Goal: Transaction & Acquisition: Purchase product/service

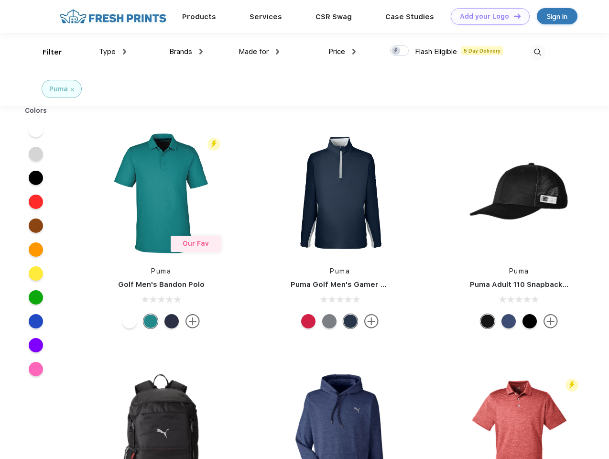
click at [487, 16] on link "Add your Logo Design Tool" at bounding box center [490, 16] width 79 height 17
click at [0, 0] on div "Design Tool" at bounding box center [0, 0] width 0 height 0
click at [513, 16] on link "Add your Logo Design Tool" at bounding box center [490, 16] width 79 height 17
click at [46, 52] on div "Filter" at bounding box center [53, 52] width 20 height 11
click at [113, 52] on span "Type" at bounding box center [107, 51] width 17 height 9
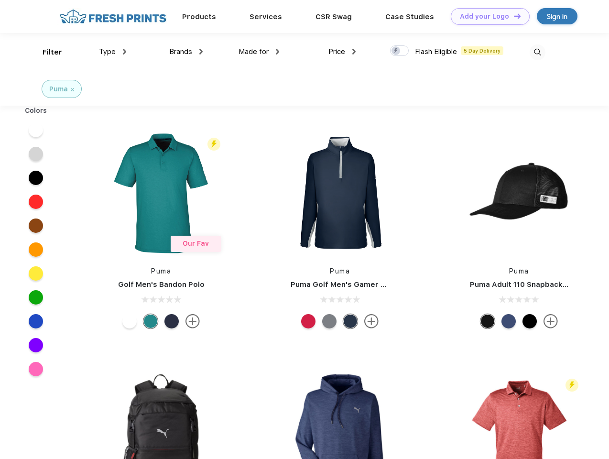
click at [186, 52] on span "Brands" at bounding box center [180, 51] width 23 height 9
click at [259, 52] on span "Made for" at bounding box center [254, 51] width 30 height 9
click at [342, 52] on span "Price" at bounding box center [337, 51] width 17 height 9
click at [400, 51] on div at bounding box center [399, 50] width 19 height 11
click at [397, 51] on input "checkbox" at bounding box center [393, 48] width 6 height 6
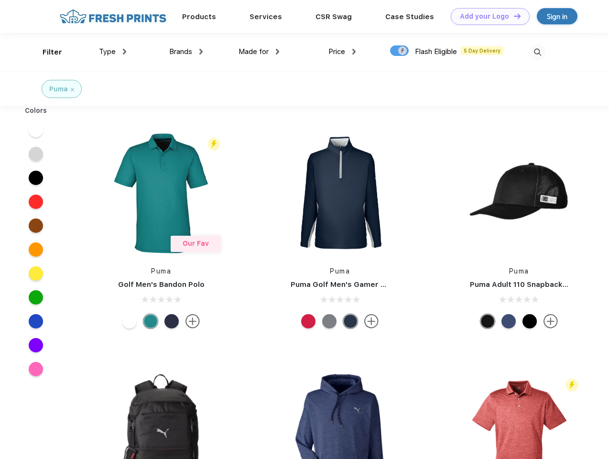
click at [538, 52] on img at bounding box center [538, 52] width 16 height 16
